Goal: Task Accomplishment & Management: Complete application form

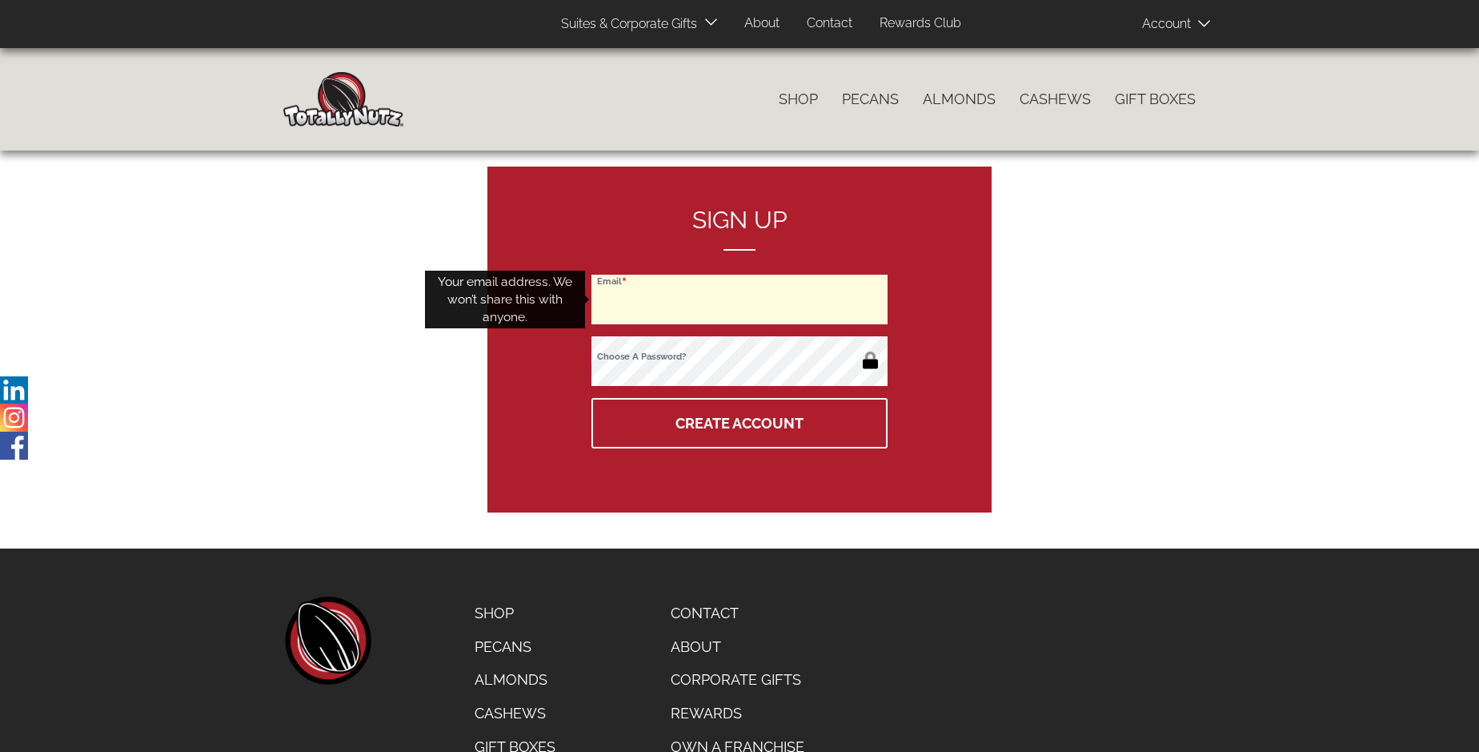
click at [740, 299] on input "Email" at bounding box center [740, 300] width 296 height 50
type input "leandergirl512@gmail.com"
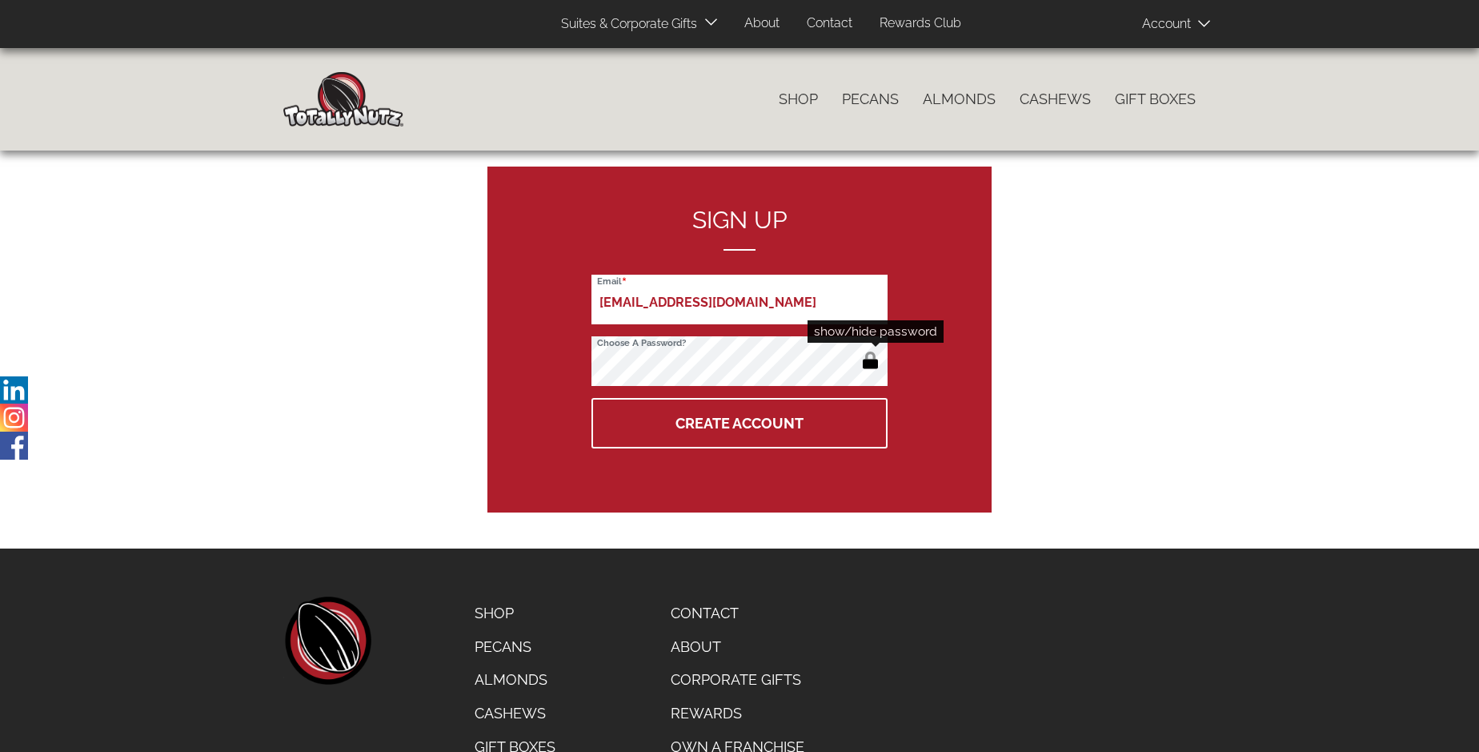
click at [870, 362] on button "button" at bounding box center [870, 362] width 26 height 26
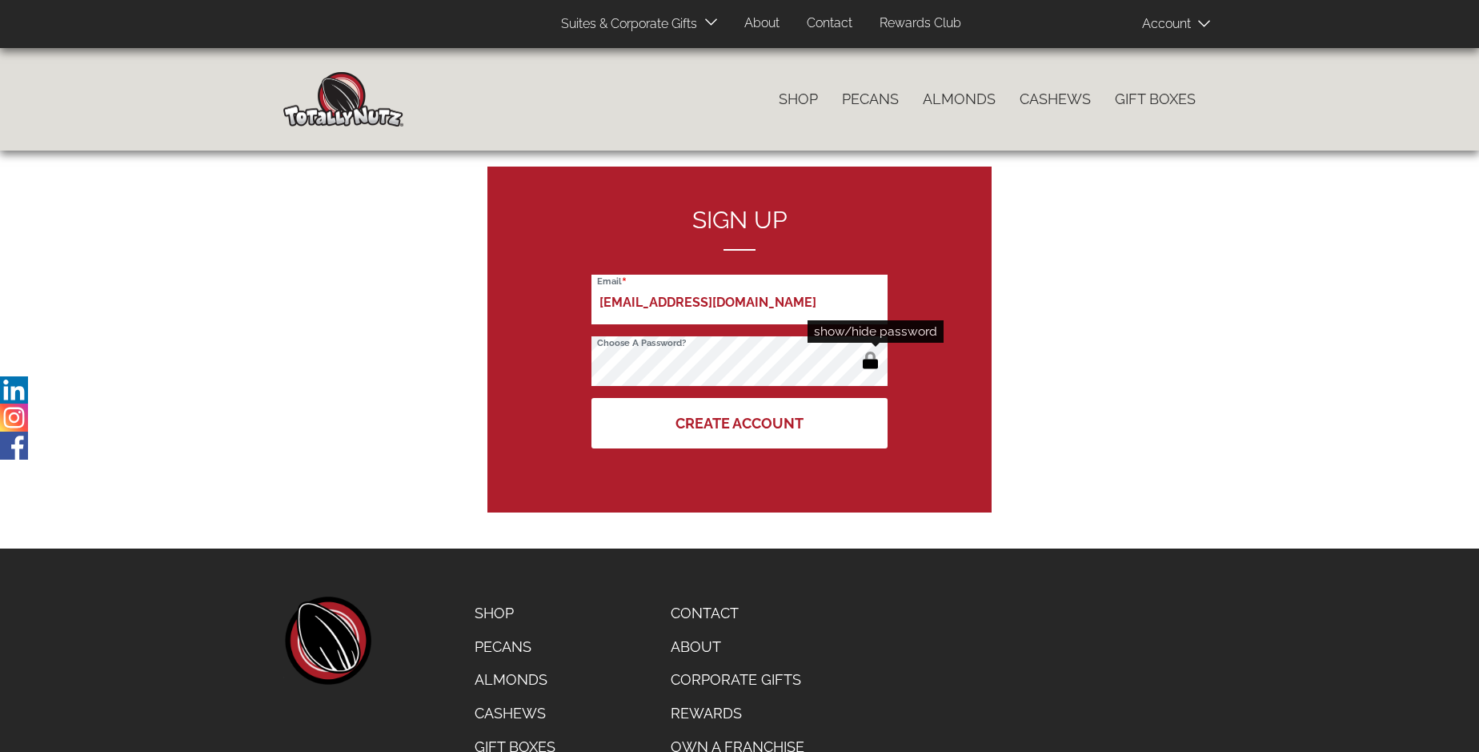
click at [740, 423] on button "Create Account" at bounding box center [740, 423] width 296 height 50
